Goal: Task Accomplishment & Management: Use online tool/utility

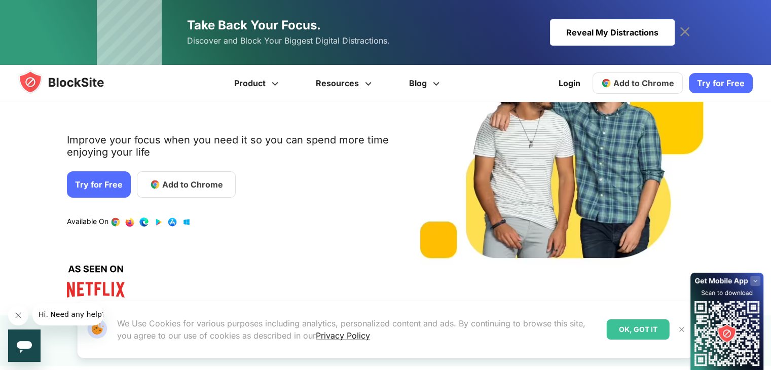
scroll to position [114, 0]
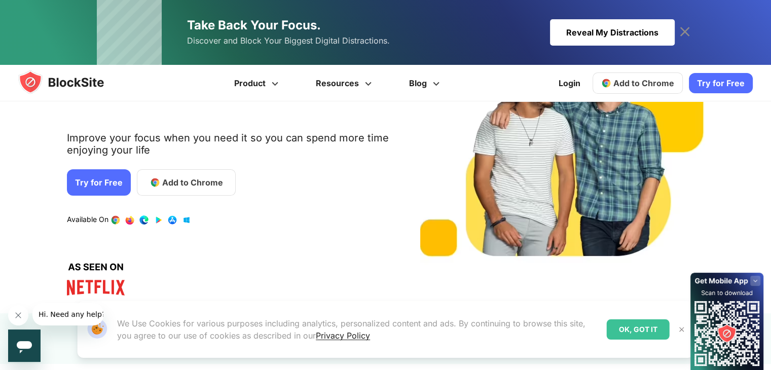
click at [645, 78] on span "Add to Chrome" at bounding box center [643, 83] width 61 height 10
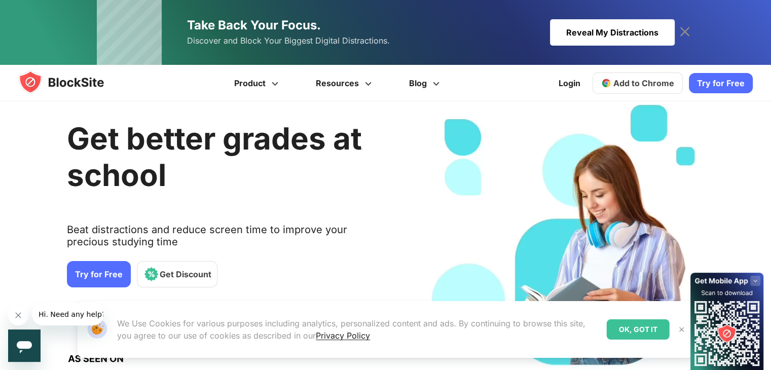
scroll to position [16, 0]
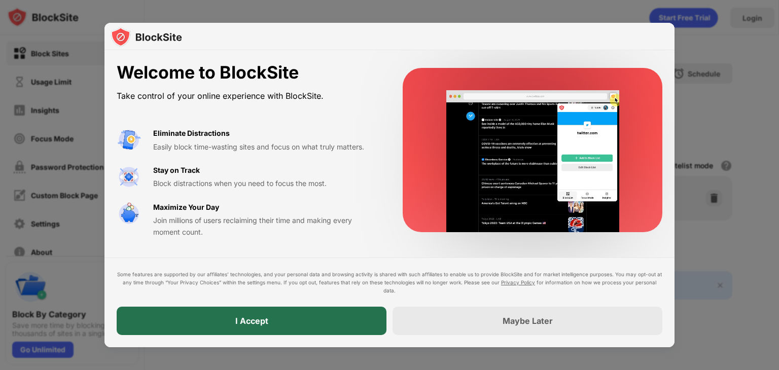
click at [305, 315] on div "I Accept" at bounding box center [252, 321] width 270 height 28
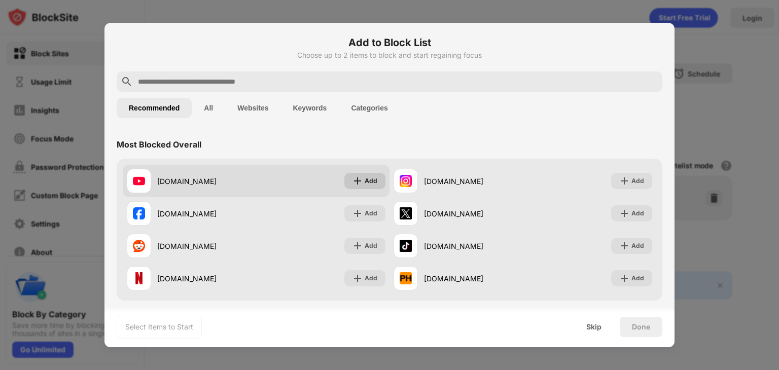
click at [364, 181] on div "Add" at bounding box center [370, 181] width 13 height 10
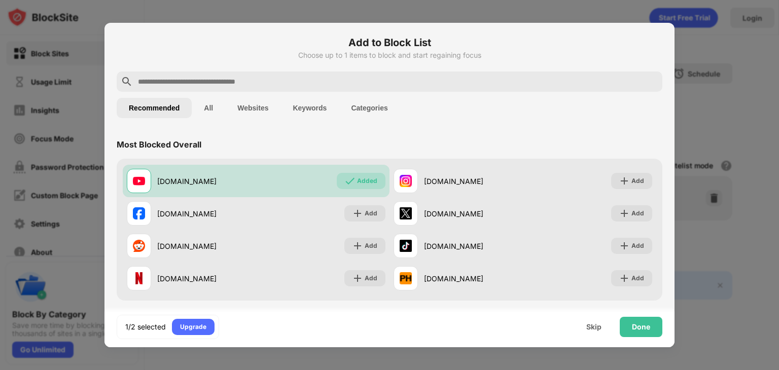
click at [388, 80] on input "text" at bounding box center [397, 82] width 521 height 12
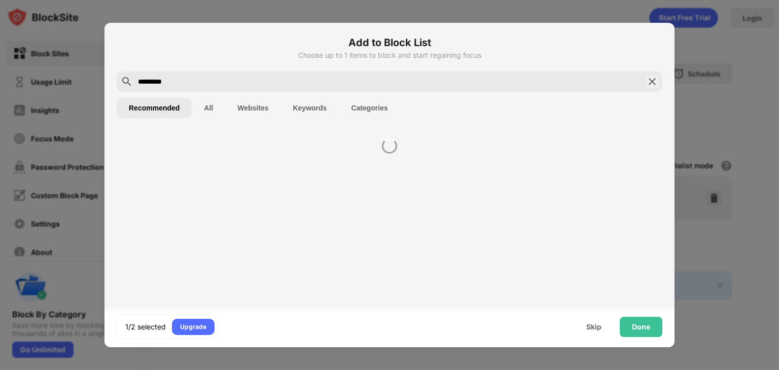
type input "*********"
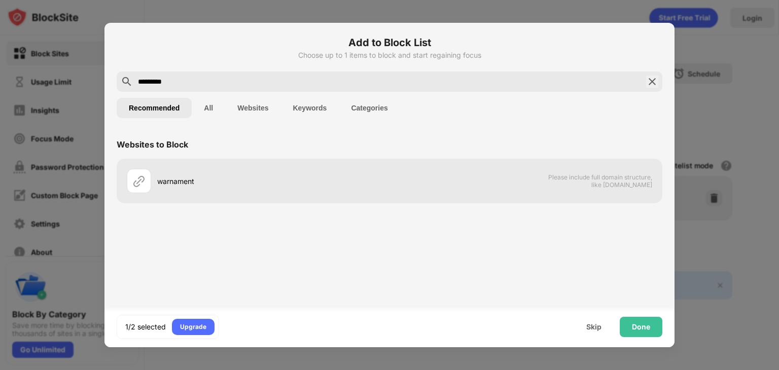
click at [652, 82] on img at bounding box center [652, 82] width 12 height 12
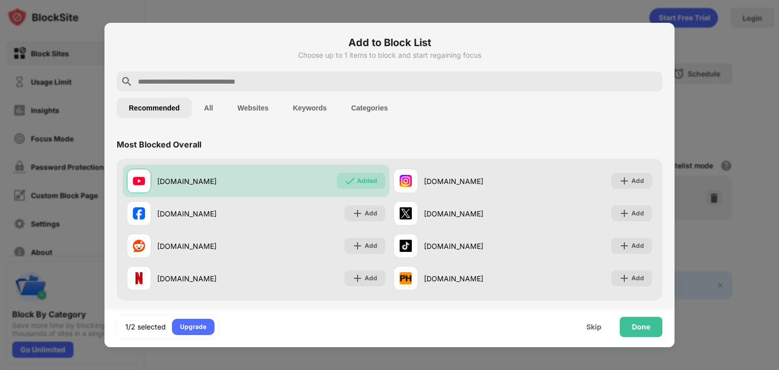
click at [714, 108] on div at bounding box center [389, 185] width 779 height 370
click at [623, 328] on div "Done" at bounding box center [640, 327] width 43 height 20
